Goal: Task Accomplishment & Management: Use online tool/utility

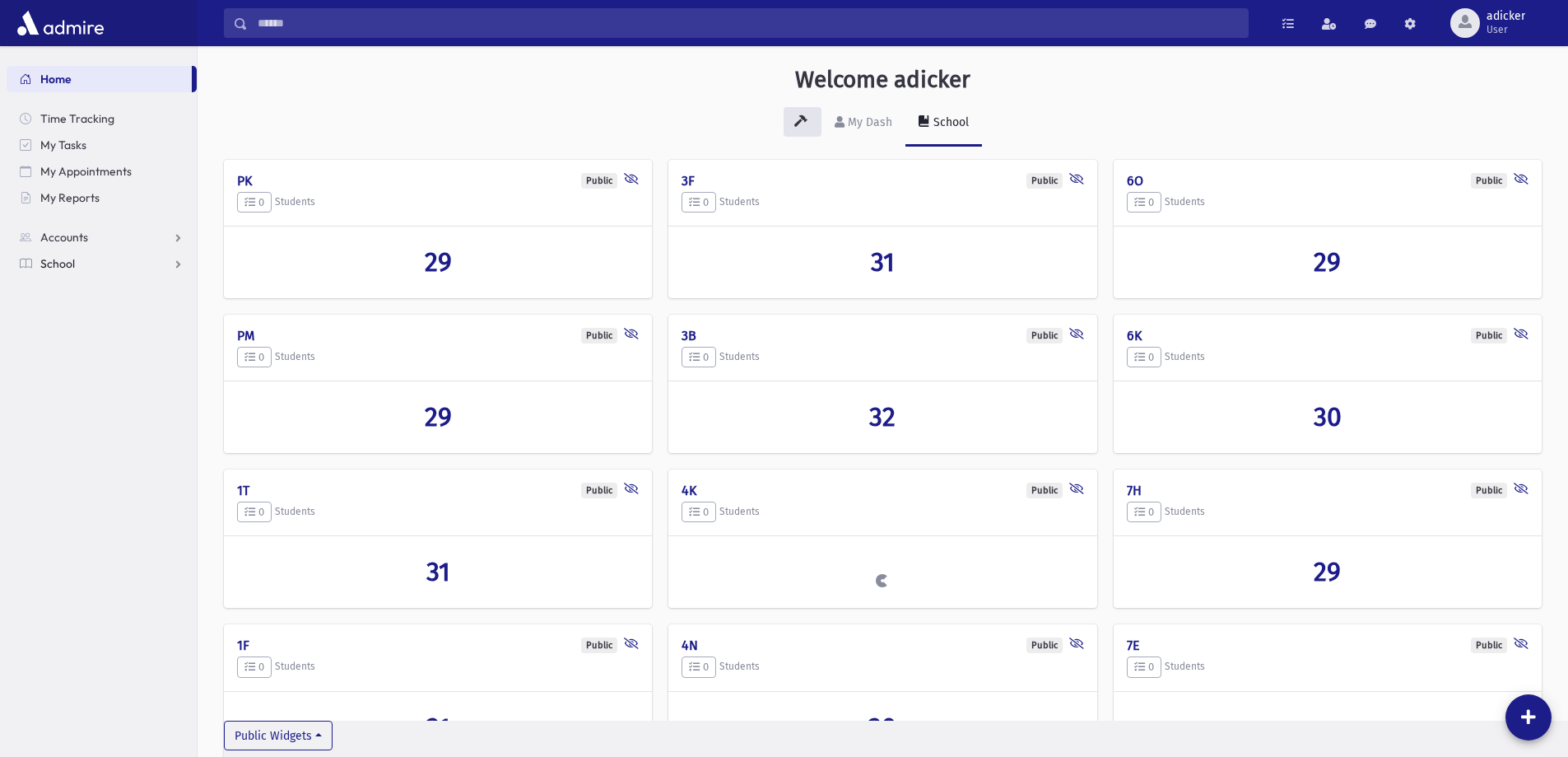
click at [98, 261] on link "School" at bounding box center [102, 264] width 190 height 27
click at [106, 290] on link "Students" at bounding box center [102, 289] width 190 height 27
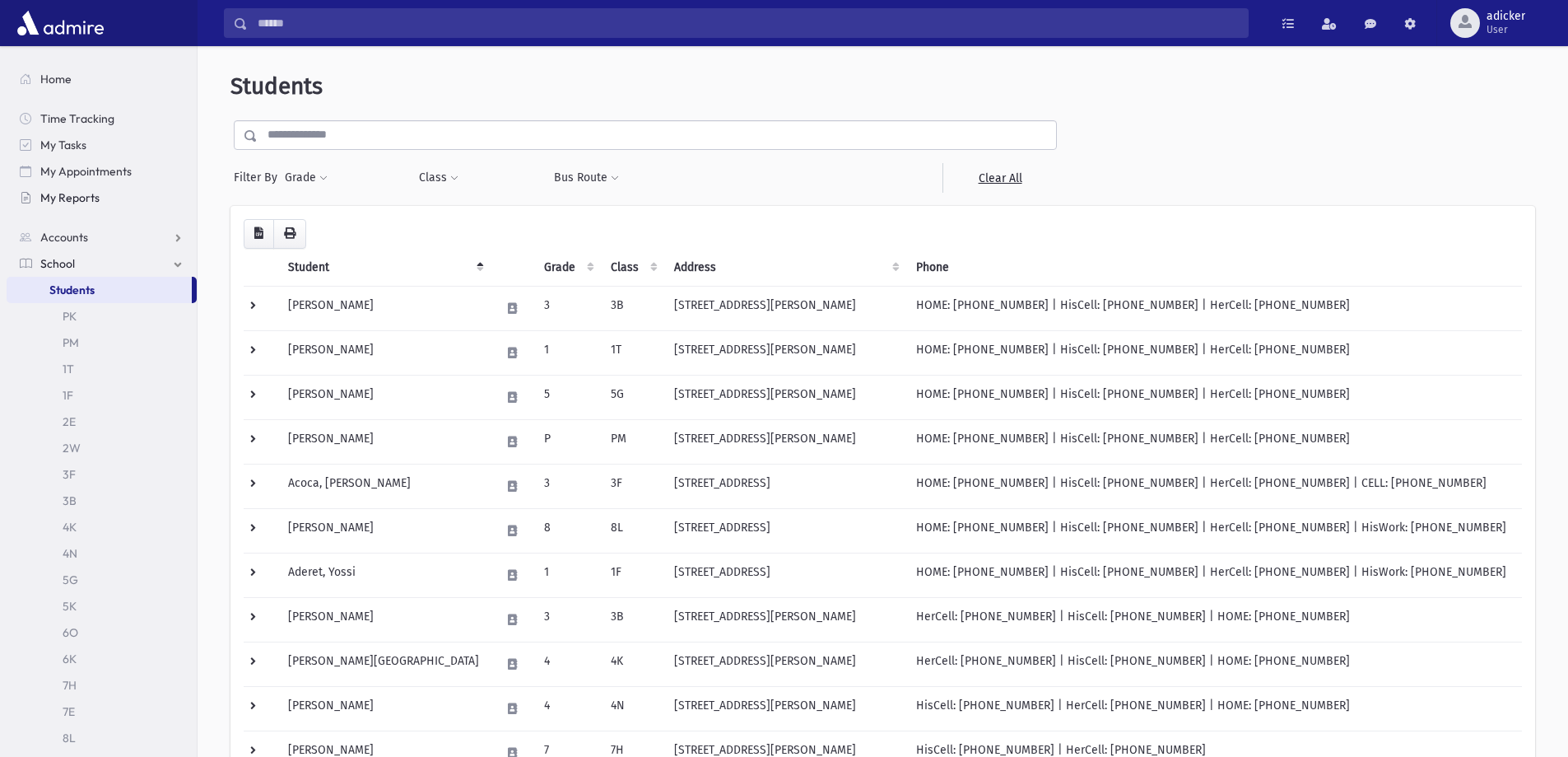
click at [115, 195] on link "My Reports" at bounding box center [102, 197] width 190 height 27
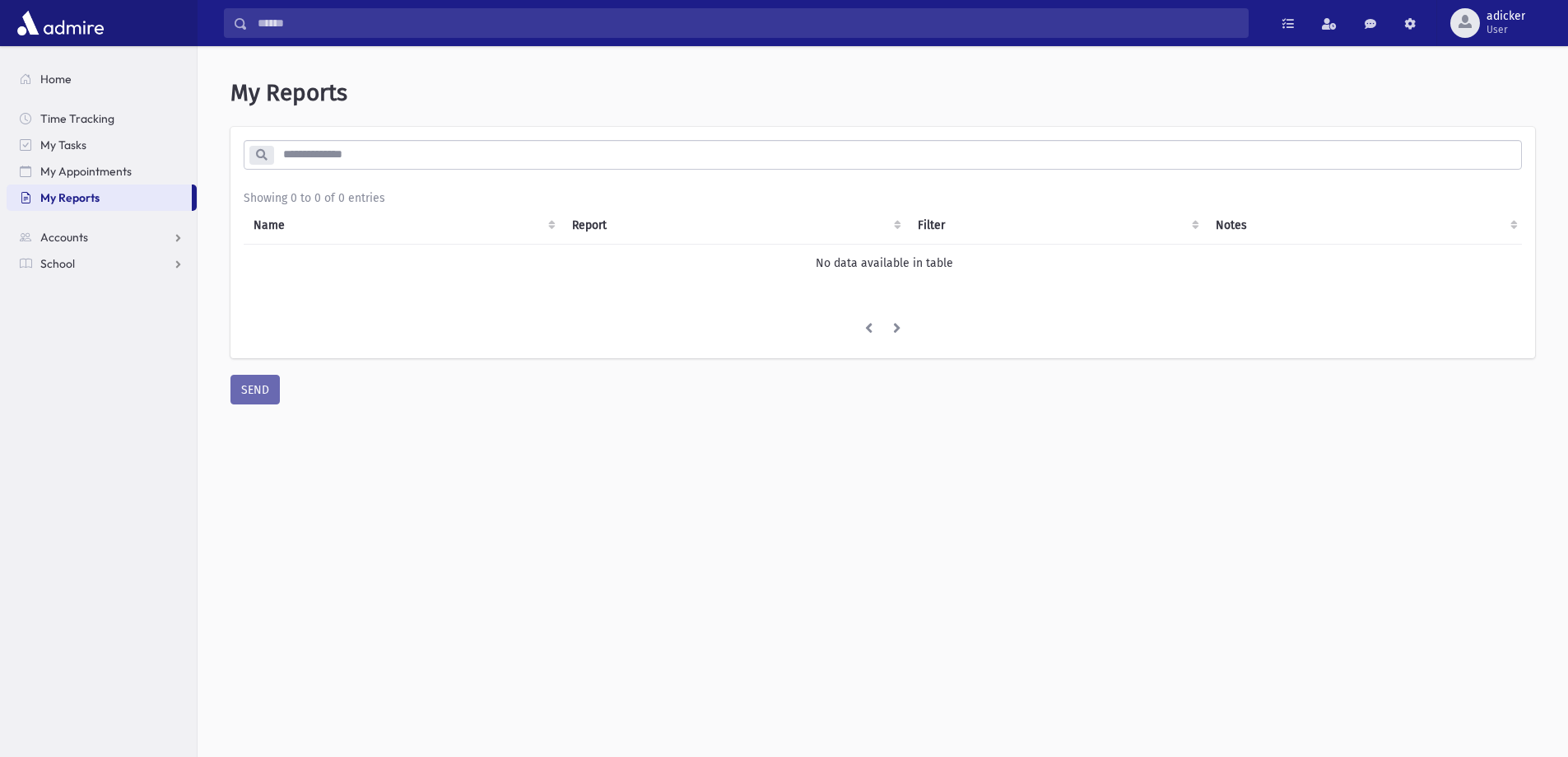
click at [550, 165] on input "search" at bounding box center [897, 155] width 1247 height 30
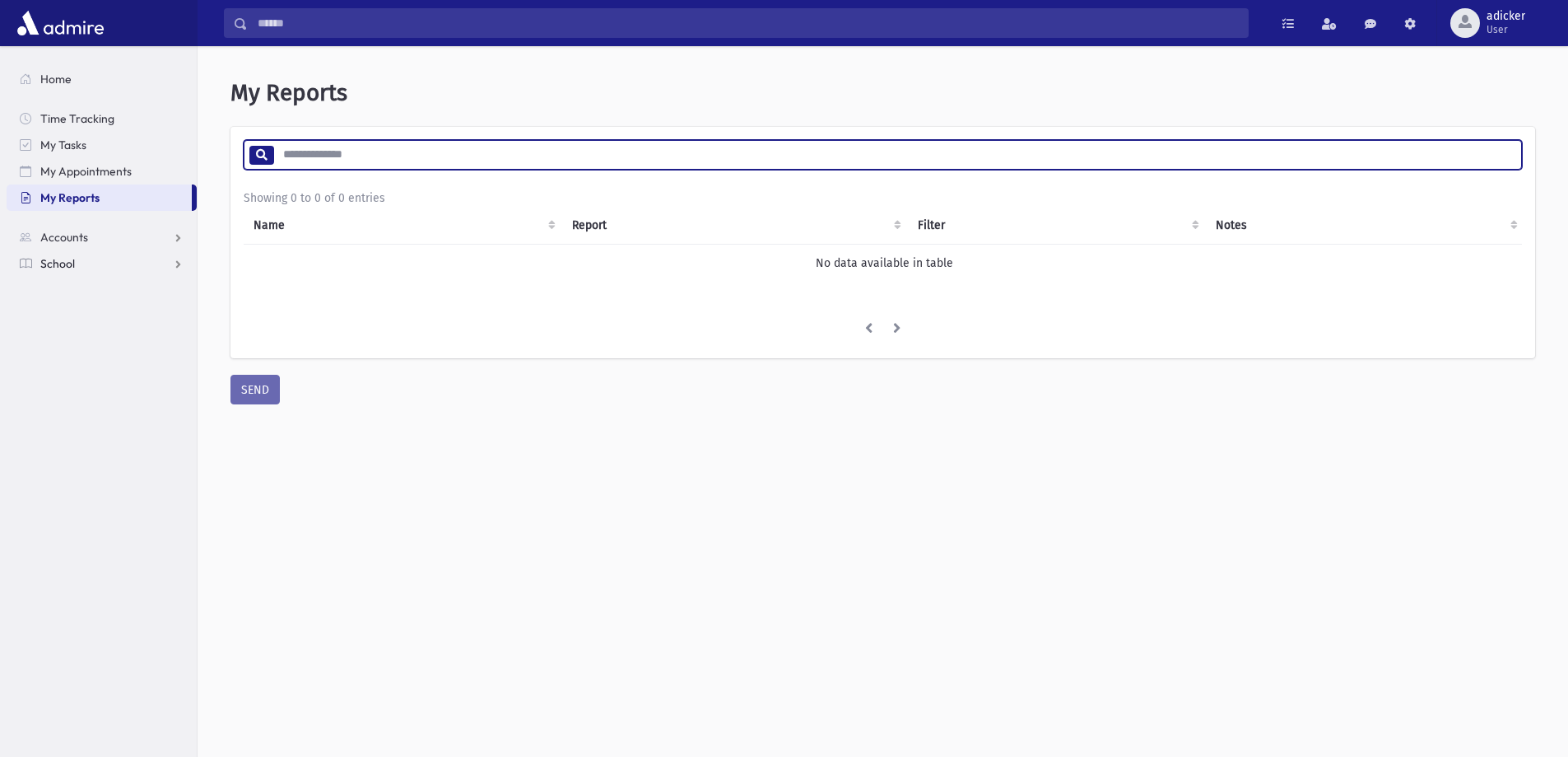
click at [112, 258] on link "School" at bounding box center [102, 264] width 190 height 27
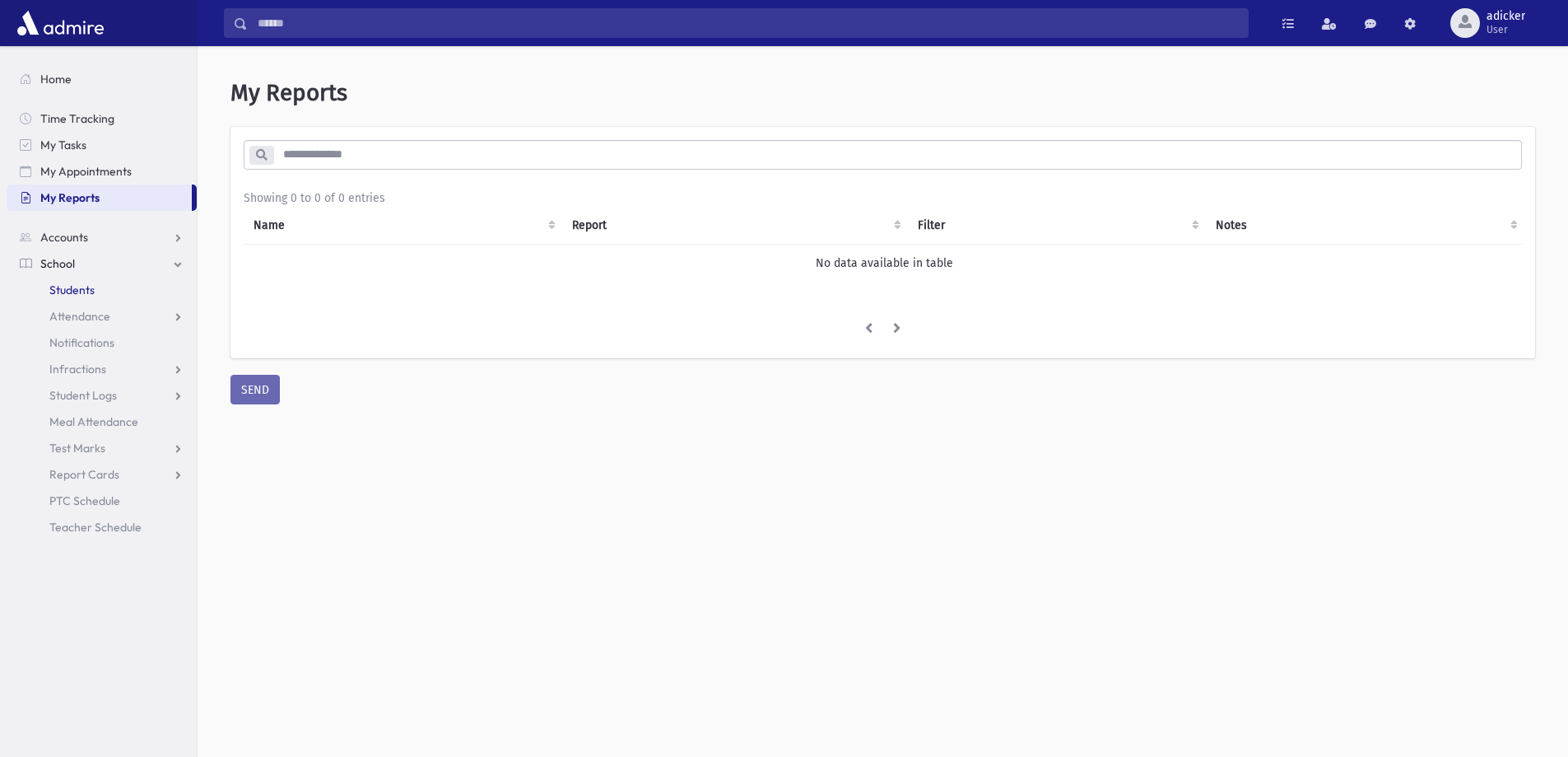
click at [112, 287] on link "Students" at bounding box center [102, 289] width 190 height 27
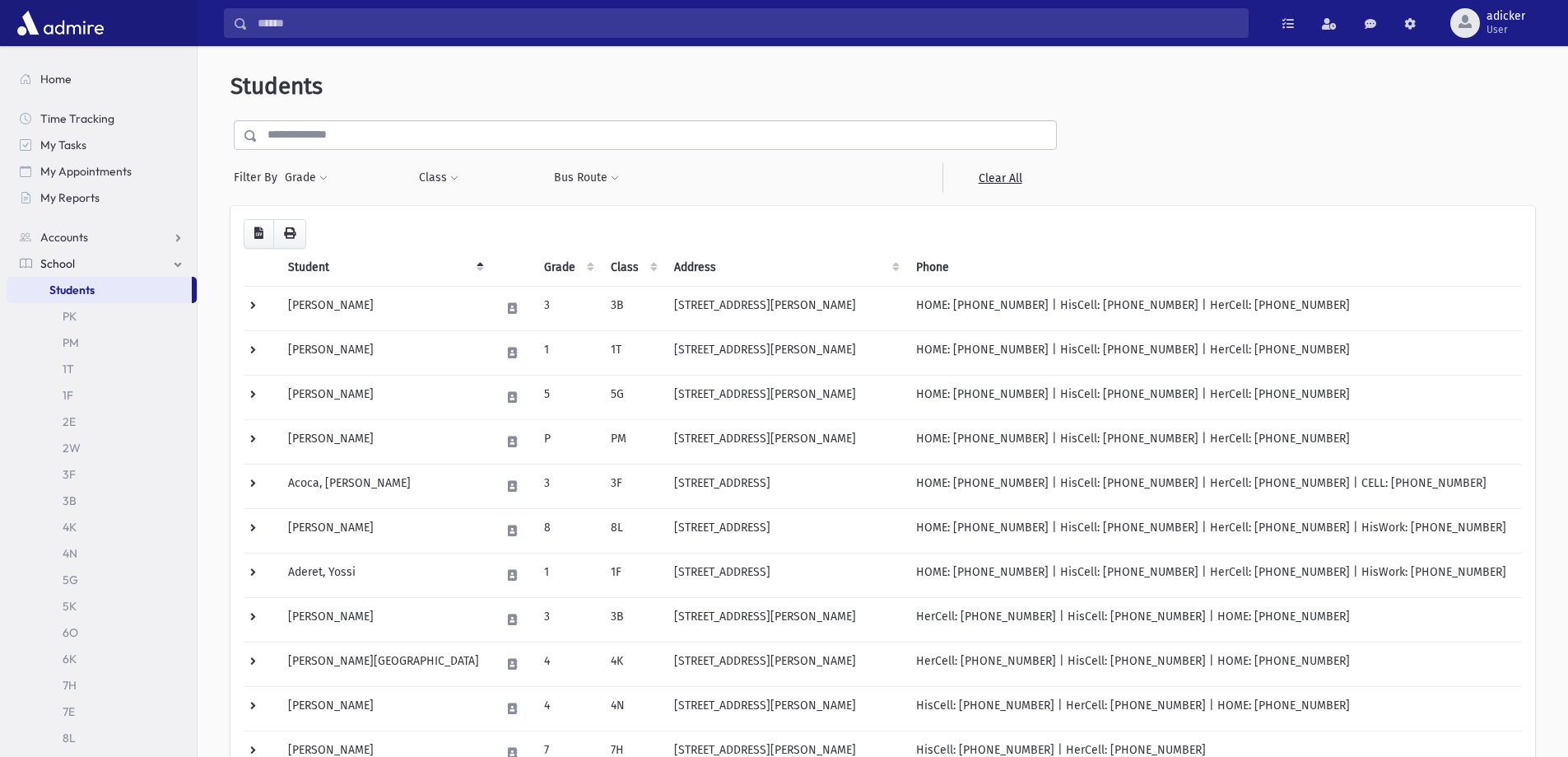
click at [274, 174] on span "Filter By" at bounding box center [259, 178] width 50 height 18
click at [293, 181] on button "Grade" at bounding box center [306, 178] width 44 height 30
click at [425, 183] on button "Class" at bounding box center [439, 178] width 41 height 30
click at [479, 233] on span at bounding box center [504, 222] width 160 height 30
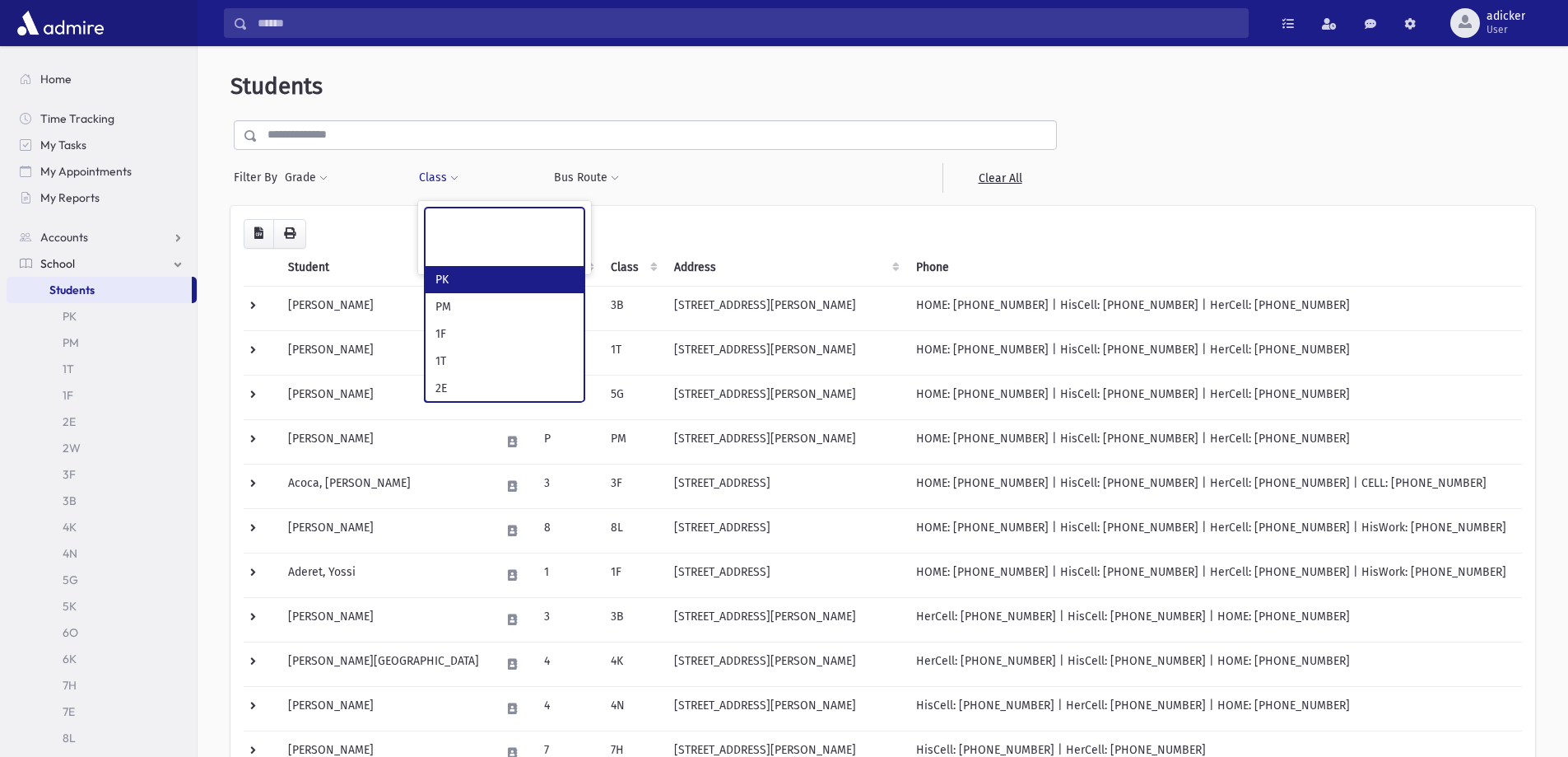
select select "*"
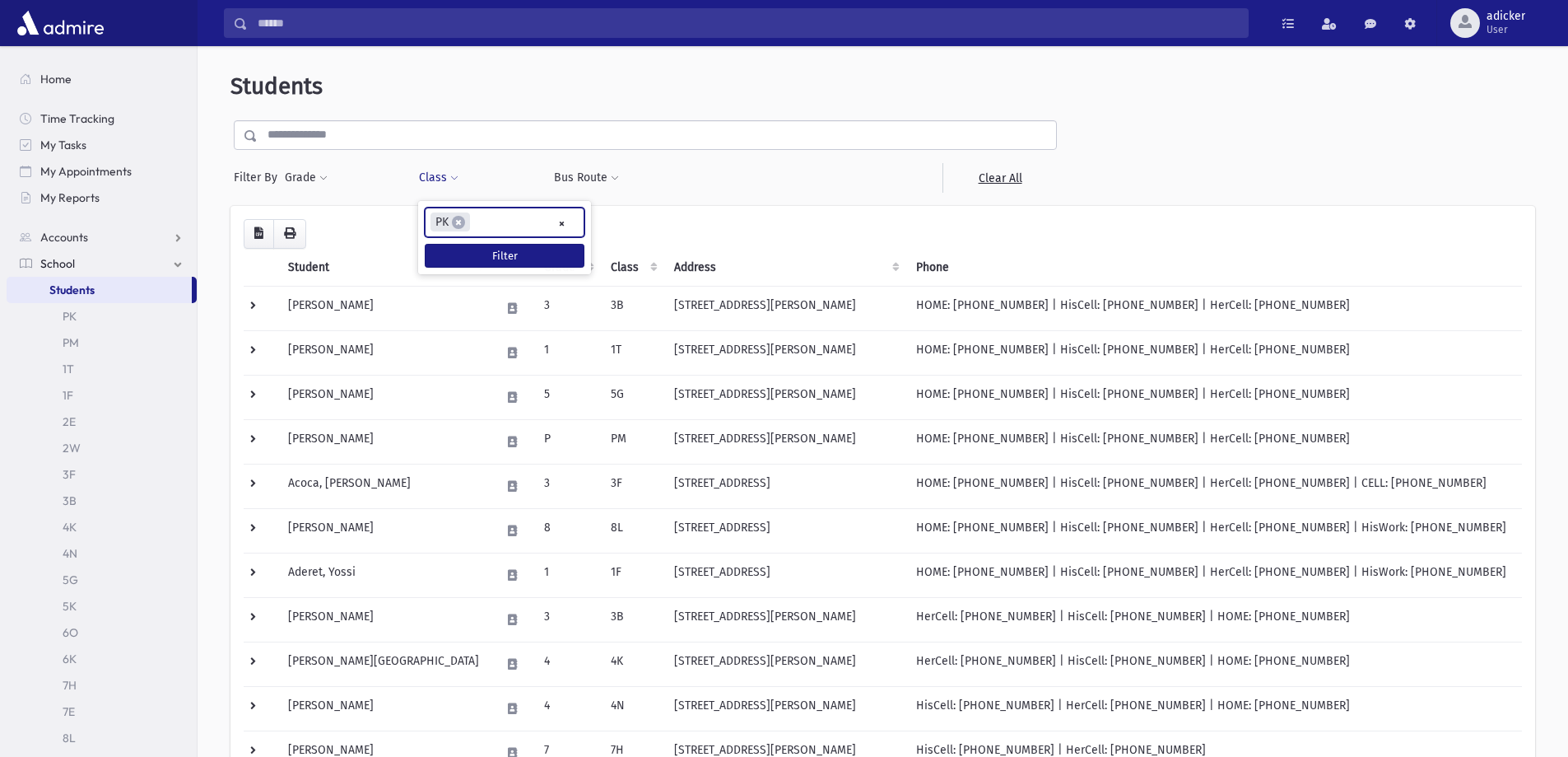
scroll to position [41, 0]
click at [485, 265] on button "Filter" at bounding box center [504, 256] width 160 height 24
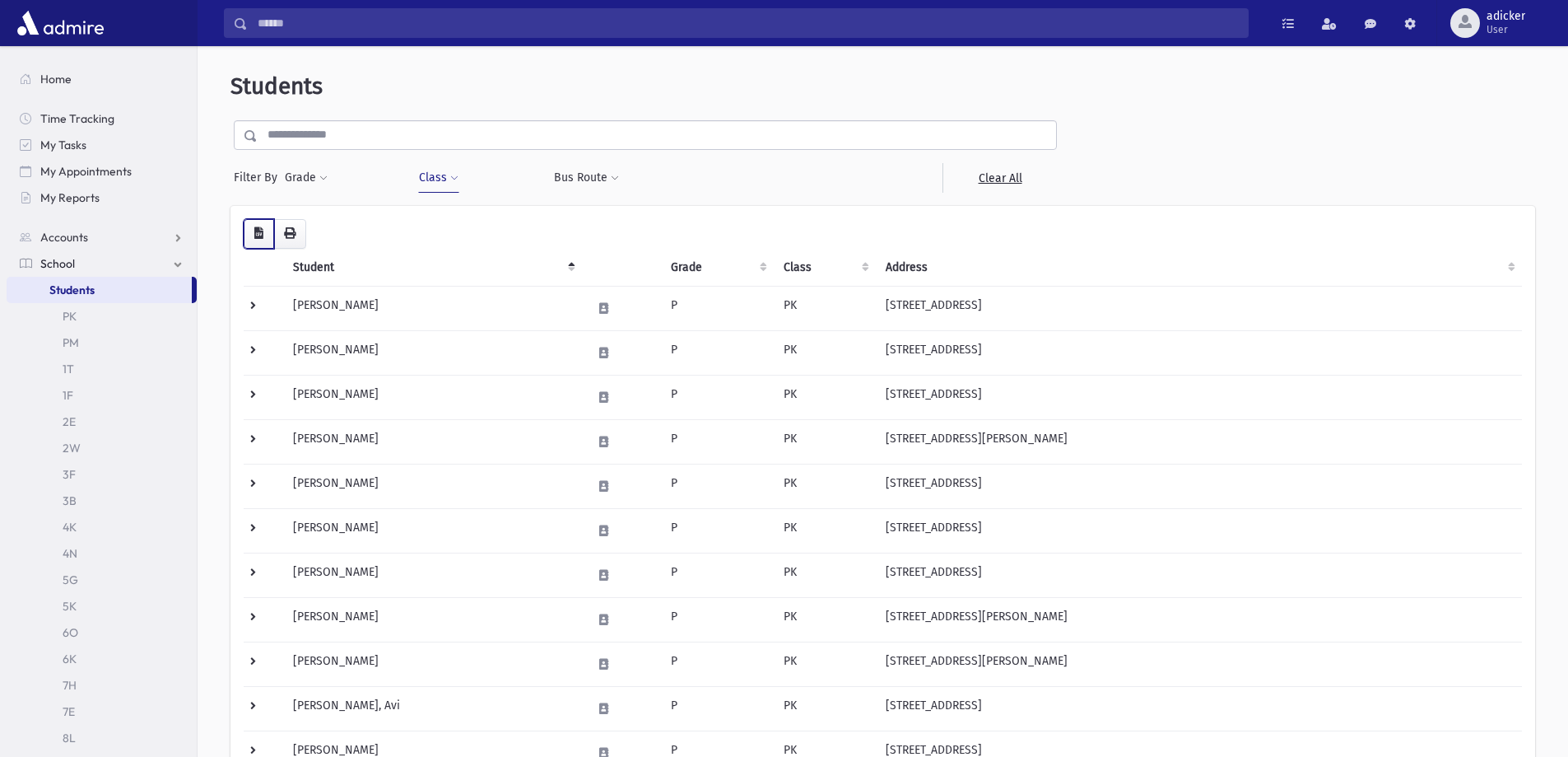
click at [263, 237] on button "button" at bounding box center [259, 234] width 31 height 30
click at [454, 178] on span at bounding box center [454, 179] width 8 height 10
click at [457, 226] on span "×" at bounding box center [458, 222] width 13 height 13
click at [434, 177] on button "Class" at bounding box center [439, 178] width 41 height 30
click at [460, 220] on span "×" at bounding box center [458, 222] width 13 height 13
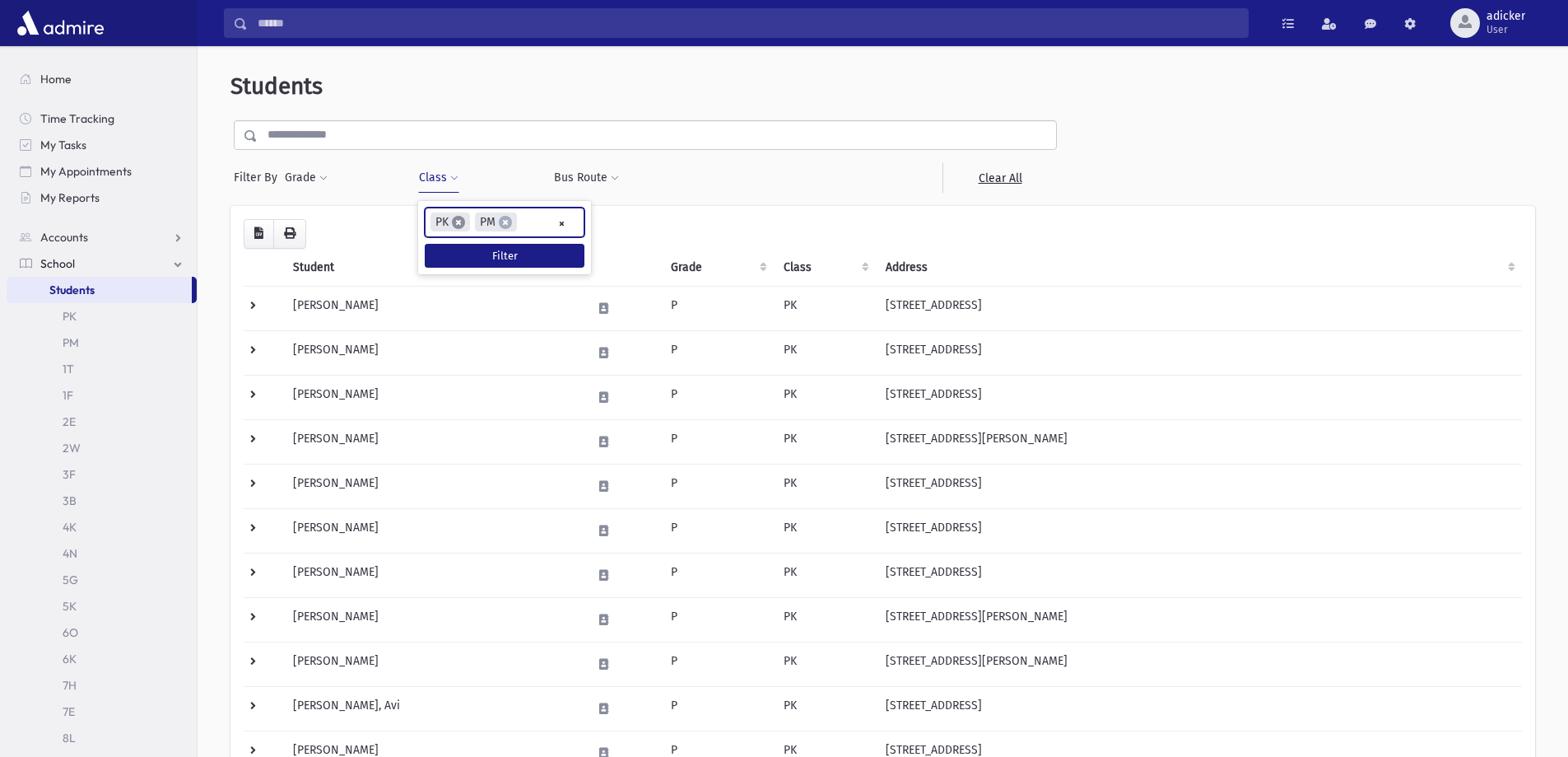
select select "*"
click at [434, 177] on button "Class" at bounding box center [439, 178] width 41 height 30
click at [458, 220] on span "×" at bounding box center [458, 222] width 13 height 13
click at [476, 154] on div "Filter By Grade * * * * * * * * * Filter Class ** ** ** **" at bounding box center [645, 156] width 830 height 72
click at [389, 161] on div "Filter By Grade * * * * * * * * * Filter Class ** ** ** **" at bounding box center [645, 156] width 830 height 72
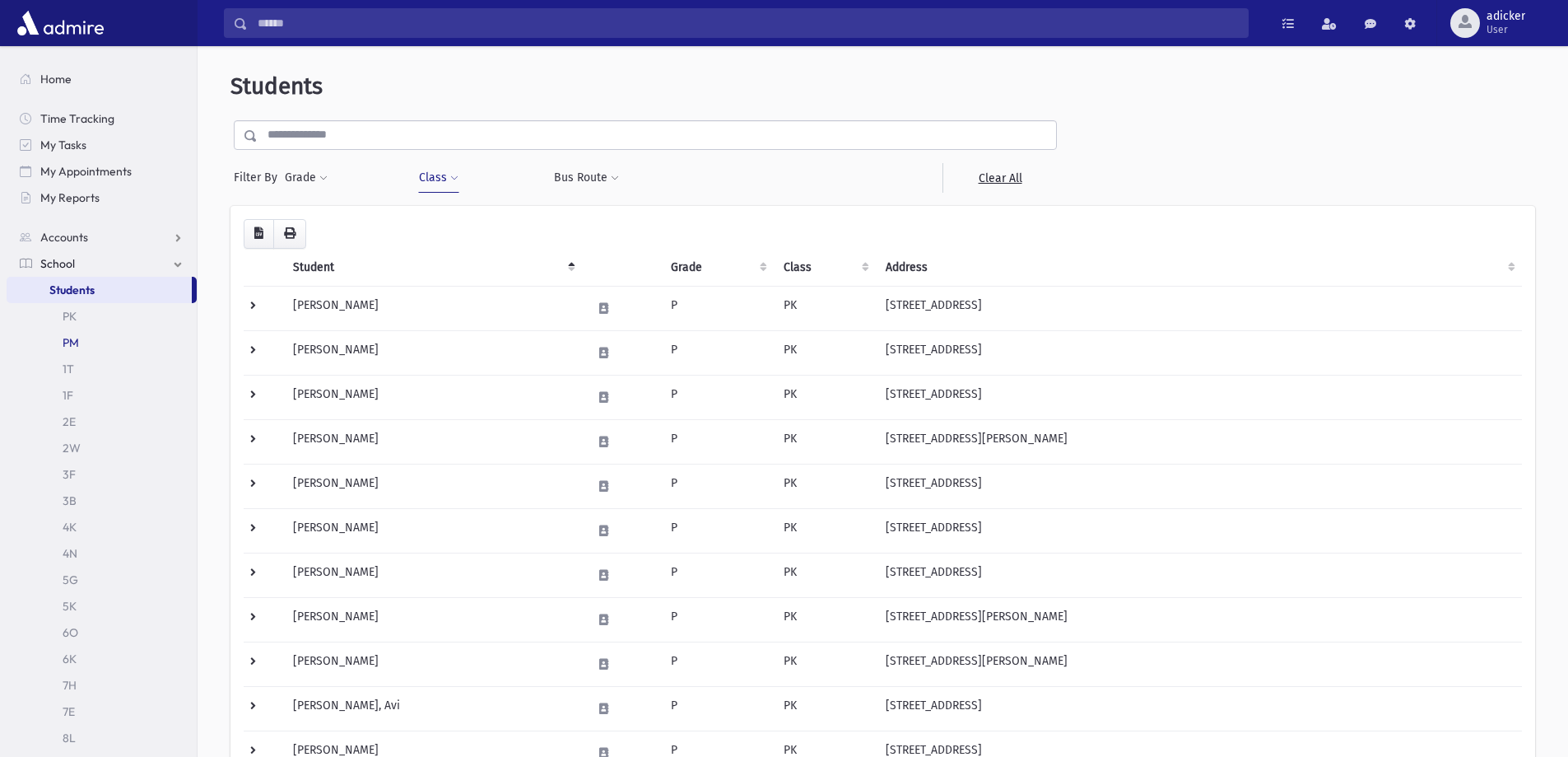
click at [128, 338] on link "PM" at bounding box center [102, 342] width 190 height 27
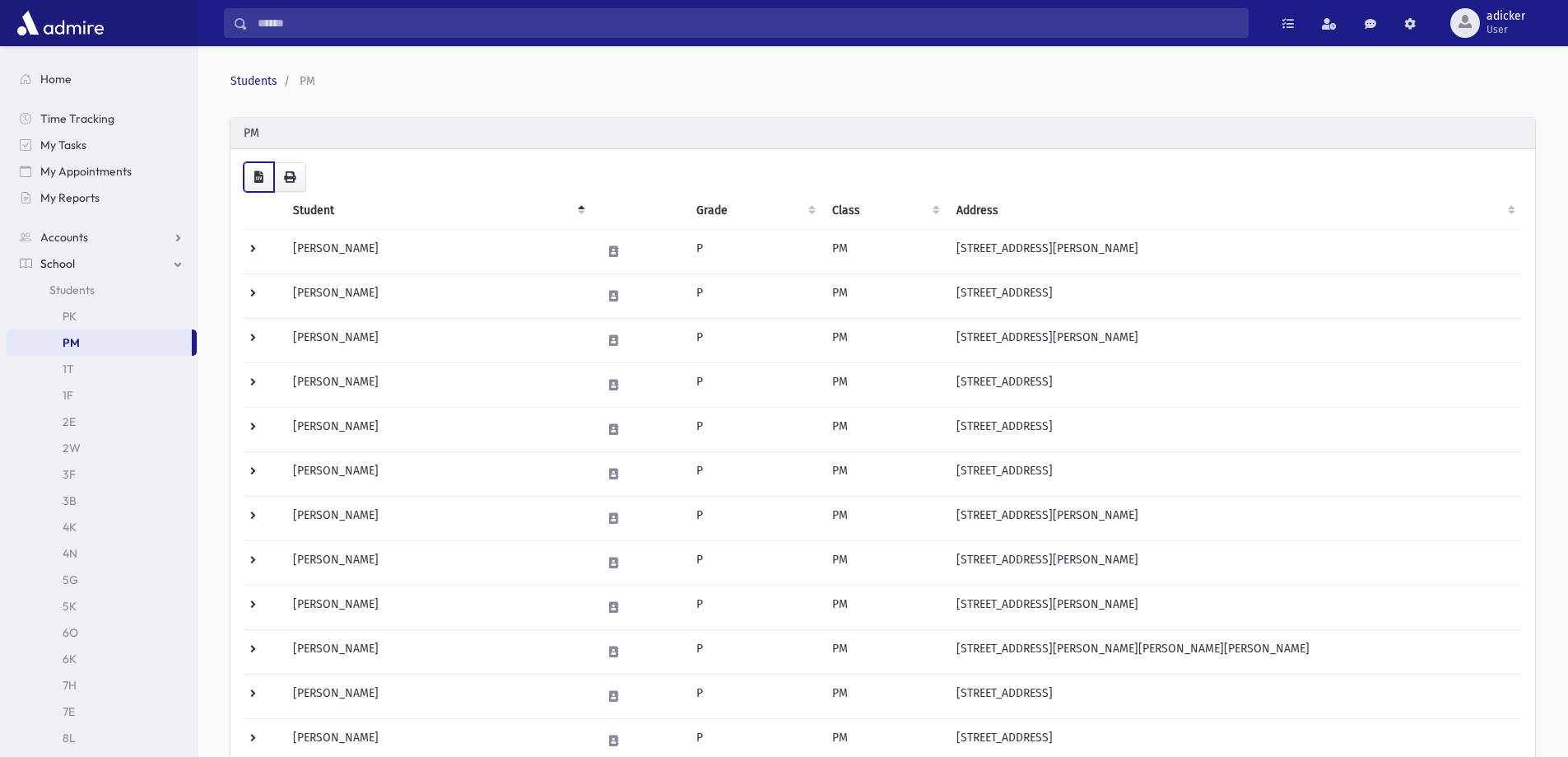
click at [263, 181] on button "button" at bounding box center [259, 177] width 31 height 30
